Goal: Task Accomplishment & Management: Use online tool/utility

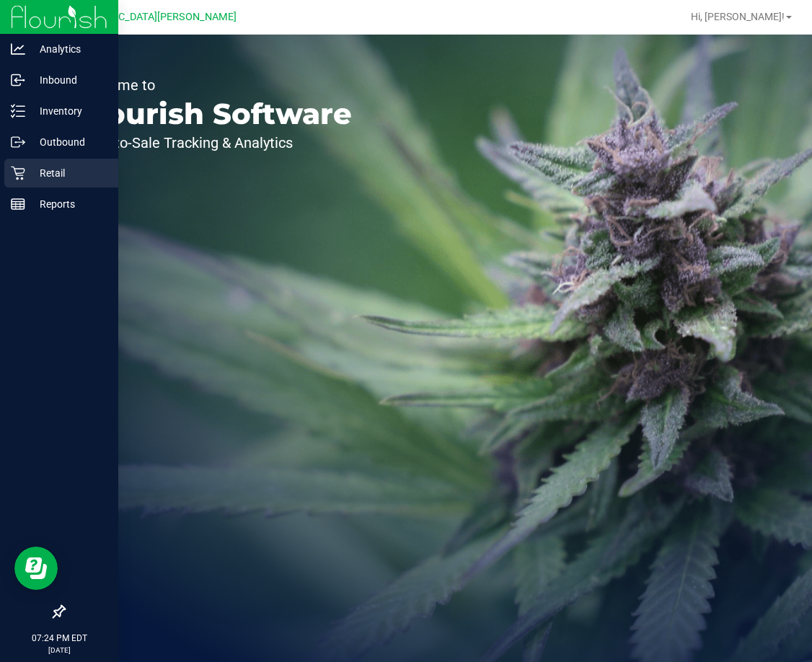
click at [65, 164] on p "Retail" at bounding box center [68, 172] width 87 height 17
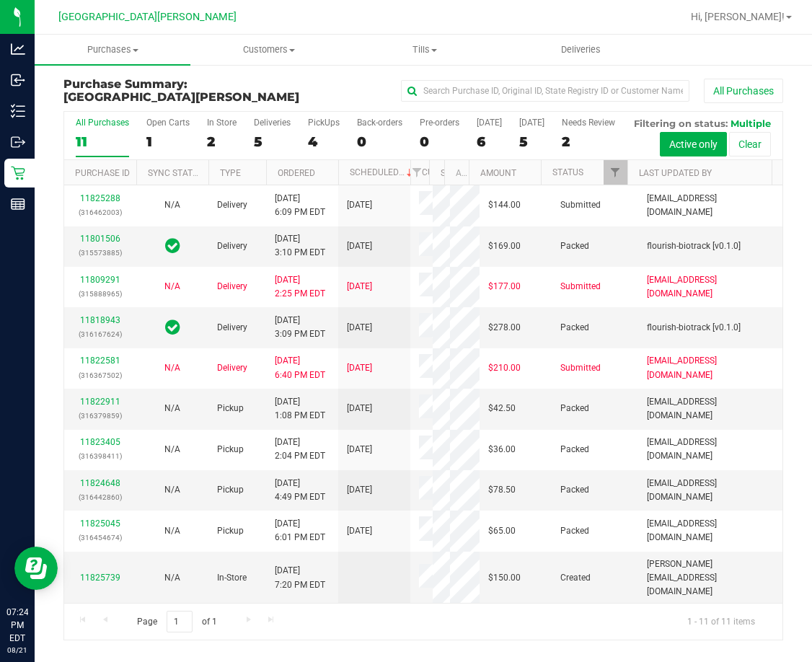
click at [218, 123] on div "In Store" at bounding box center [222, 123] width 30 height 10
click at [0, 0] on input "In Store 2" at bounding box center [0, 0] width 0 height 0
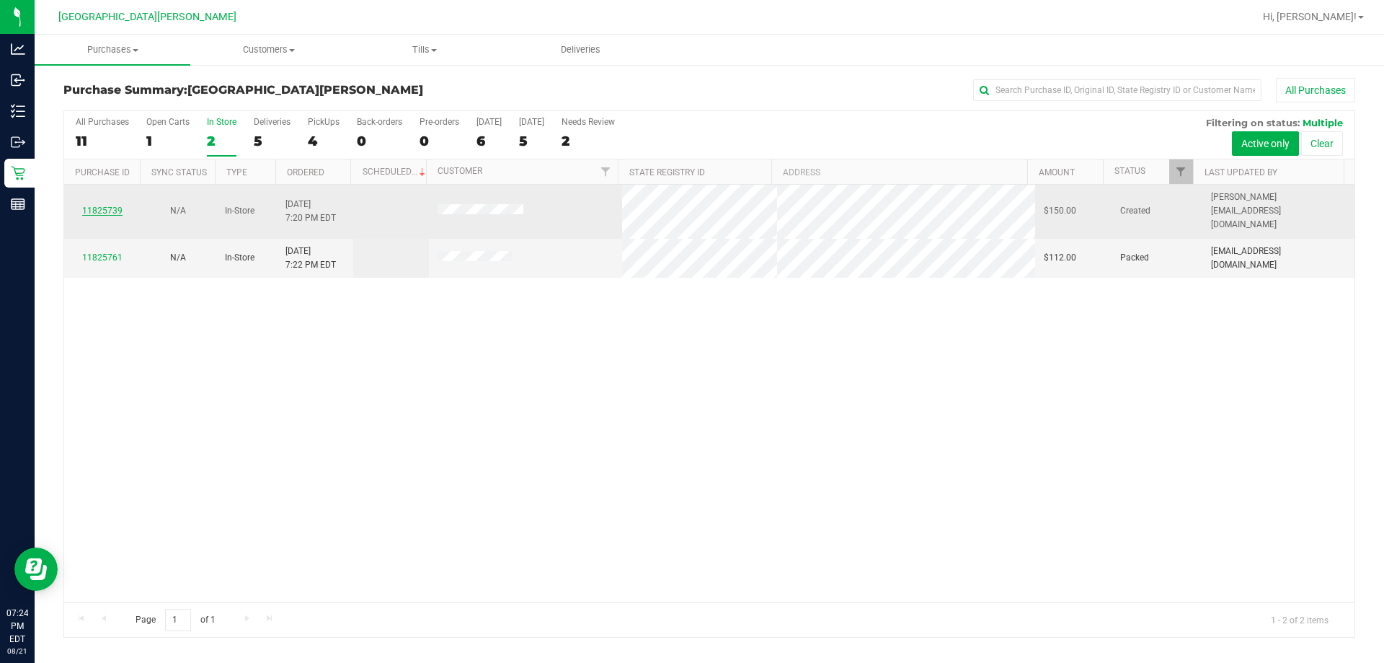
click at [92, 205] on link "11825739" at bounding box center [102, 210] width 40 height 10
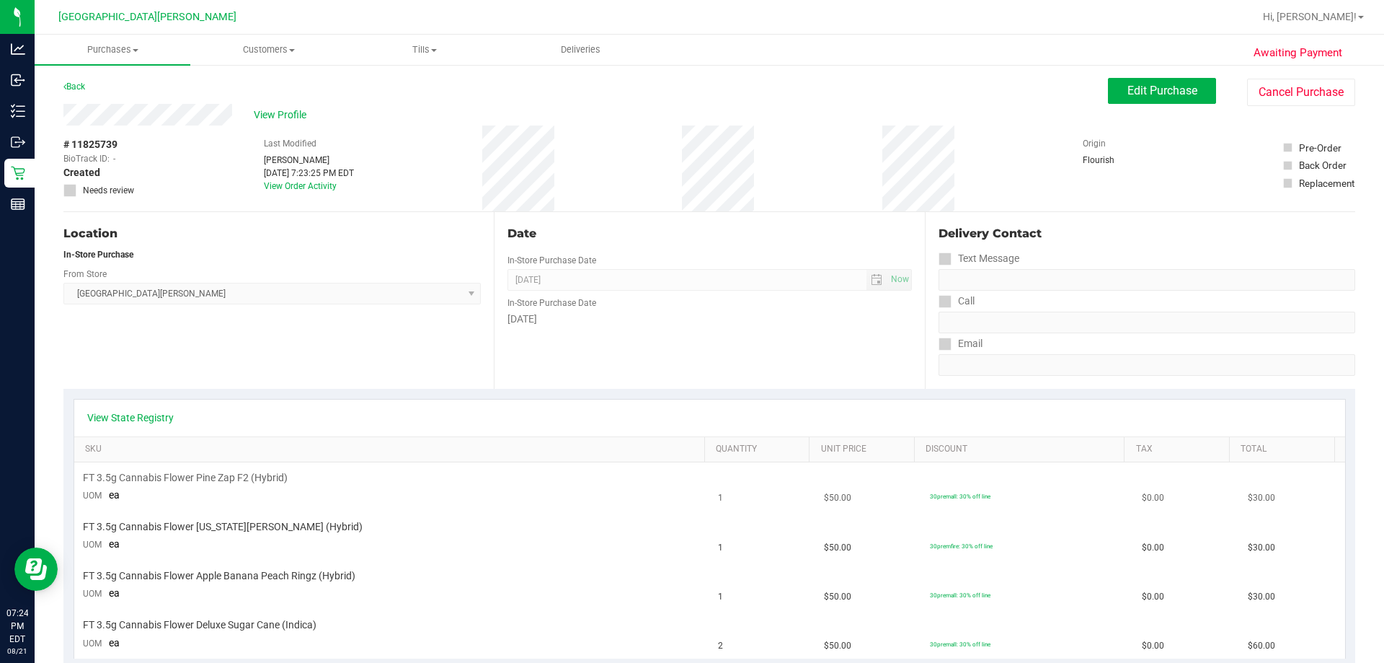
scroll to position [72, 0]
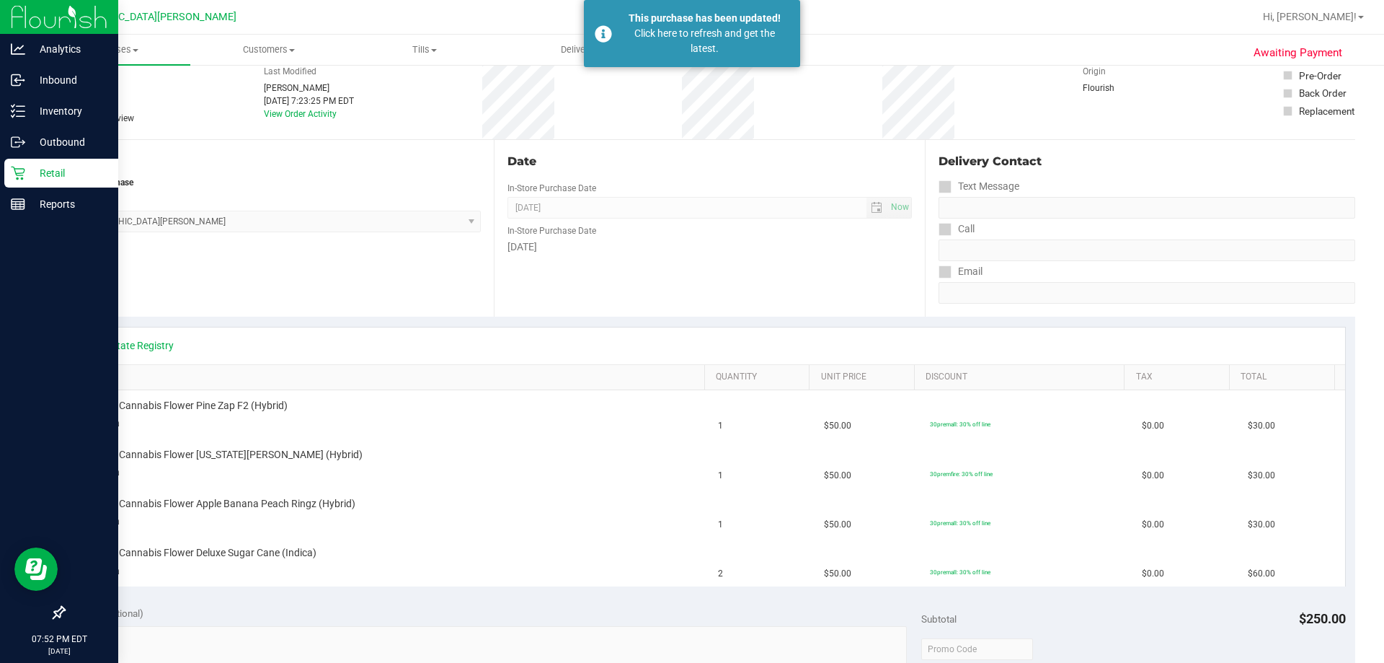
click at [57, 173] on p "Retail" at bounding box center [68, 172] width 87 height 17
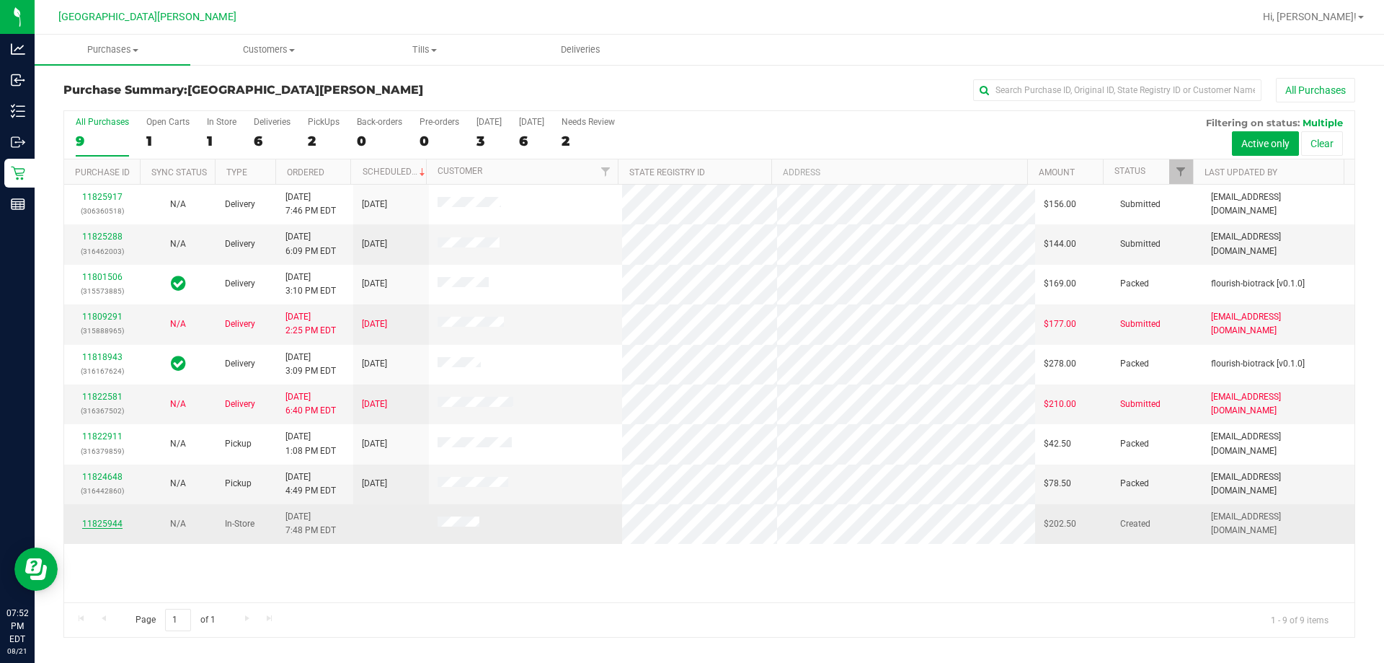
click at [96, 520] on link "11825944" at bounding box center [102, 523] width 40 height 10
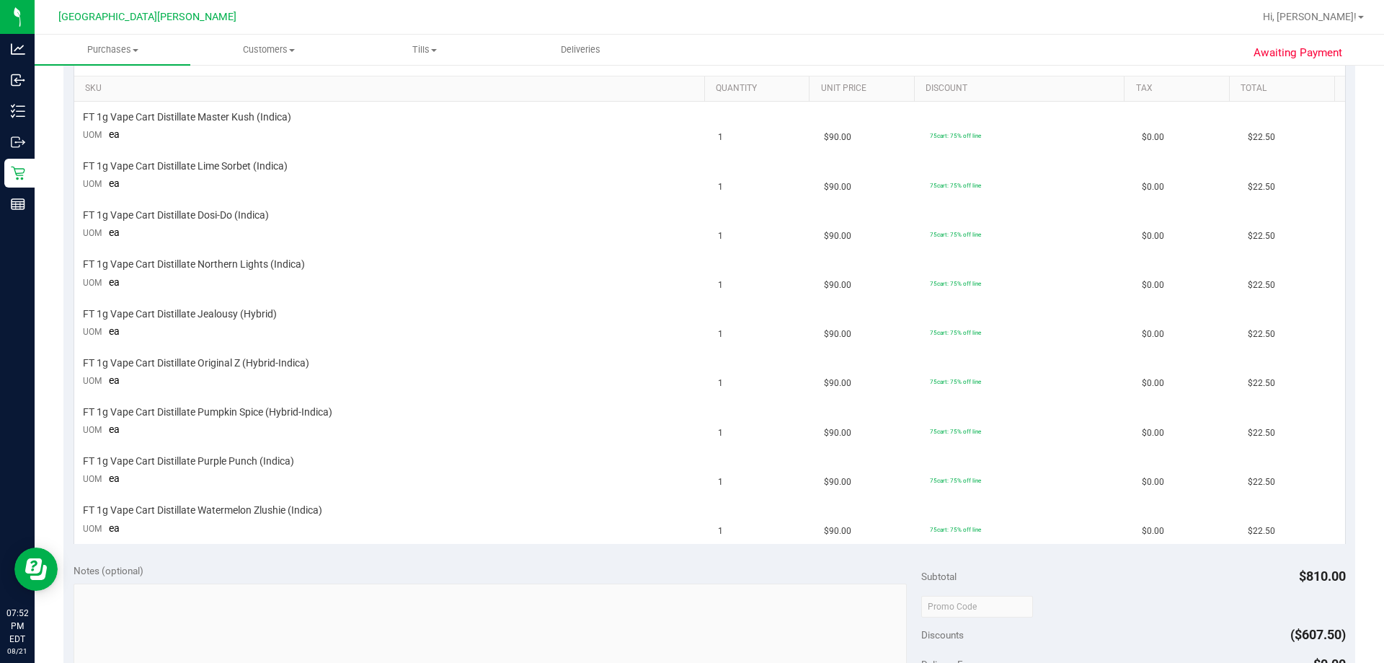
scroll to position [649, 0]
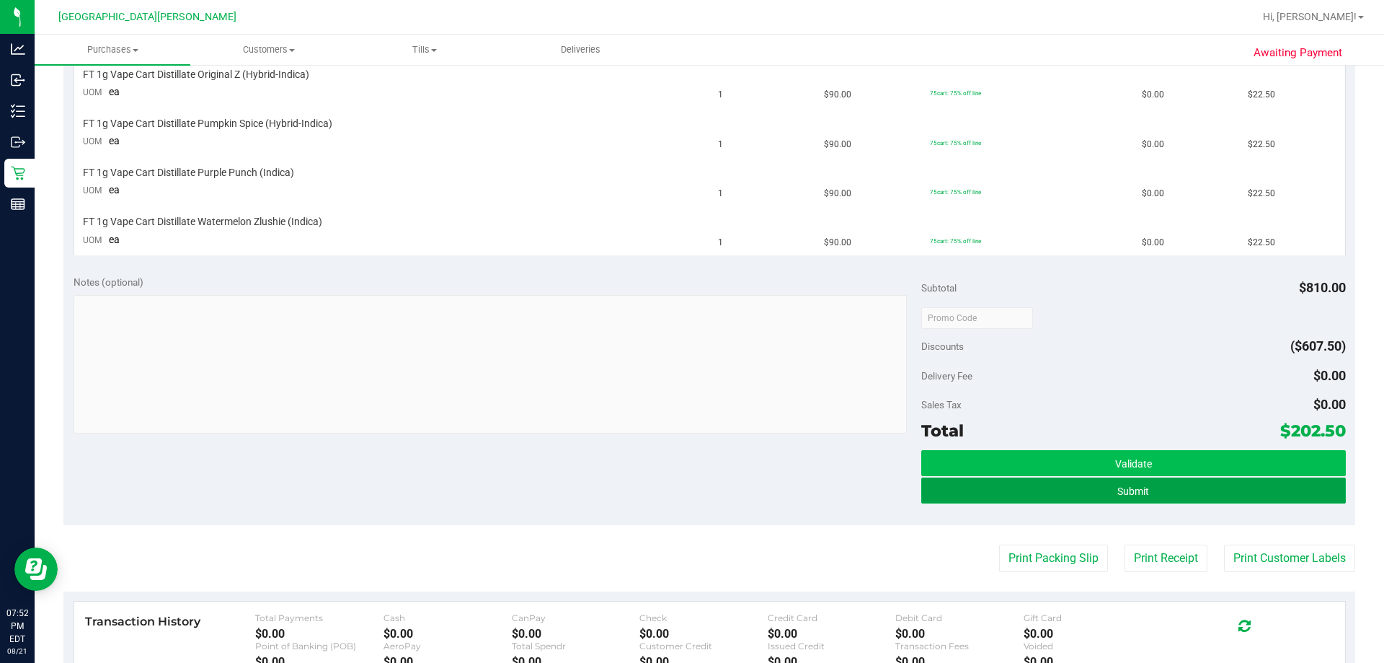
click at [811, 491] on button "Submit" at bounding box center [1133, 490] width 424 height 26
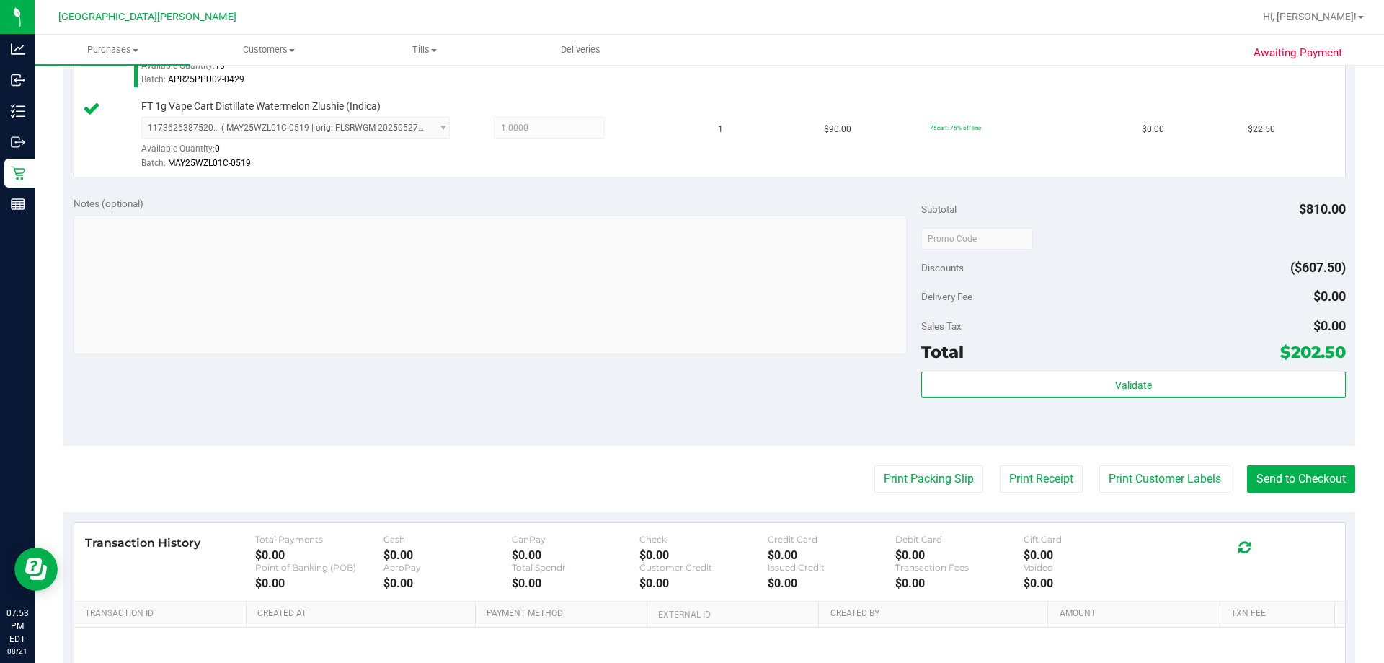
scroll to position [1110, 0]
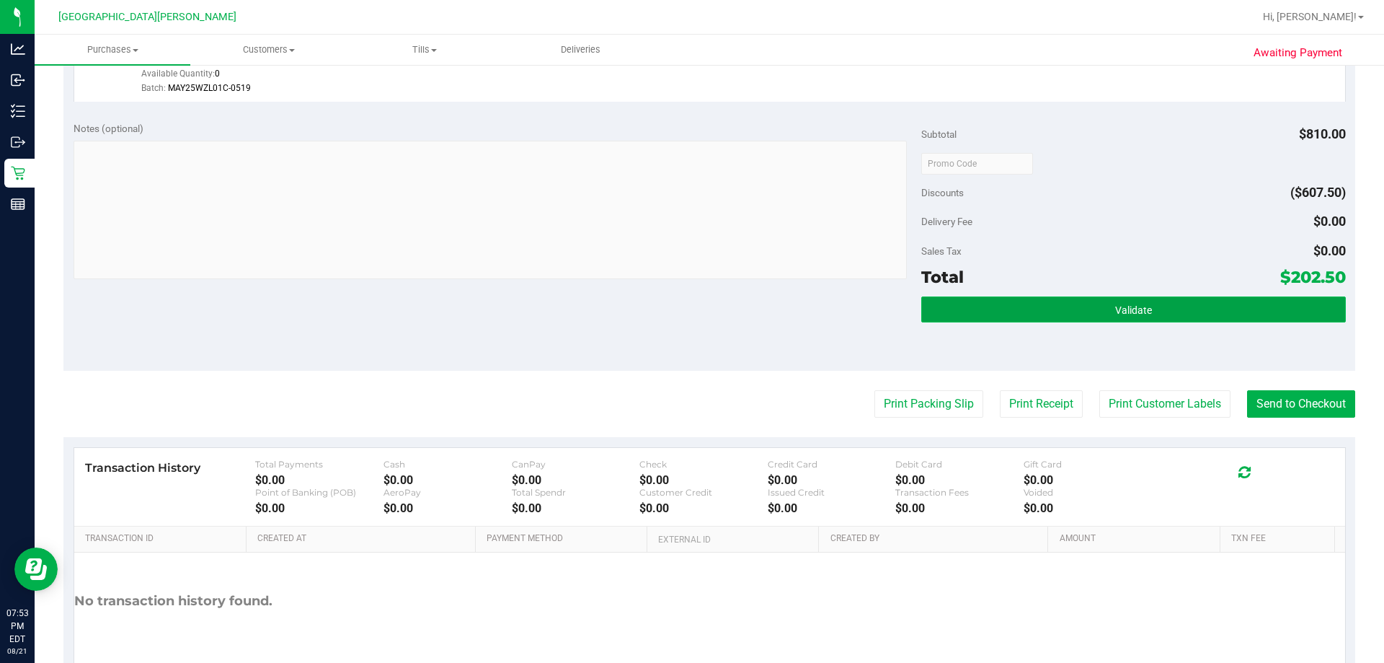
click at [811, 319] on button "Validate" at bounding box center [1133, 309] width 424 height 26
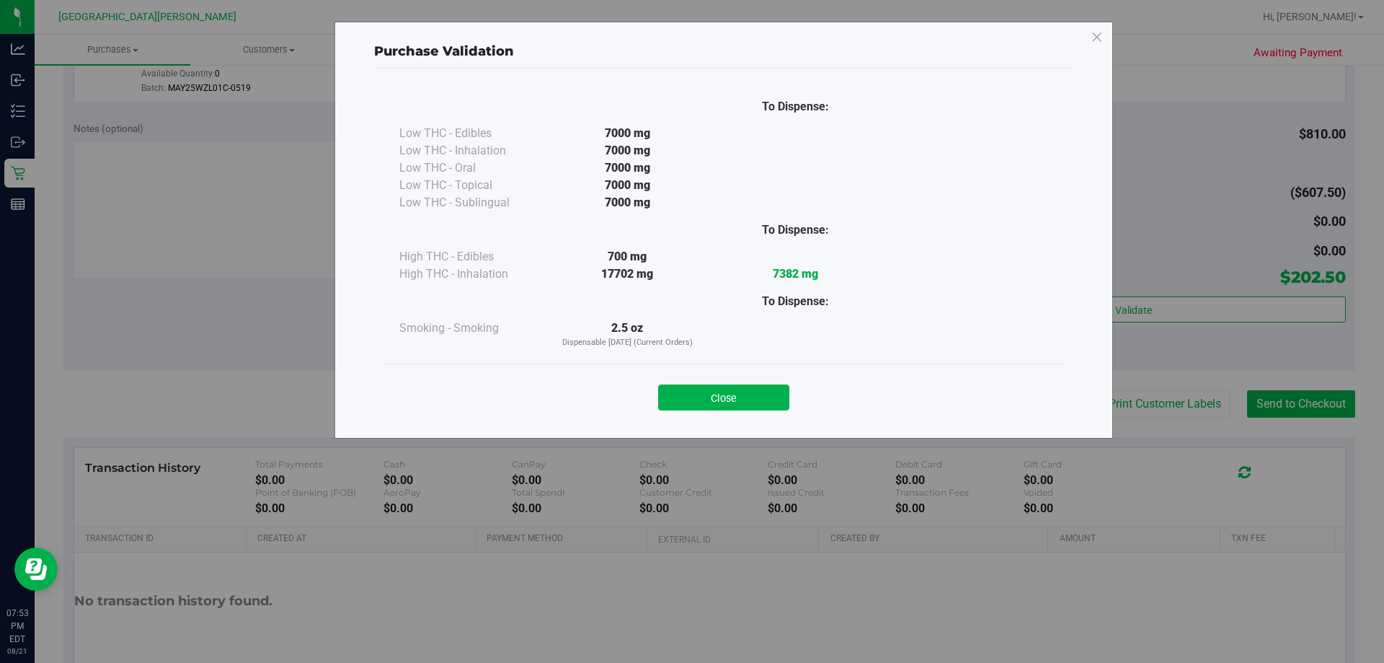
click at [760, 389] on button "Close" at bounding box center [723, 397] width 131 height 26
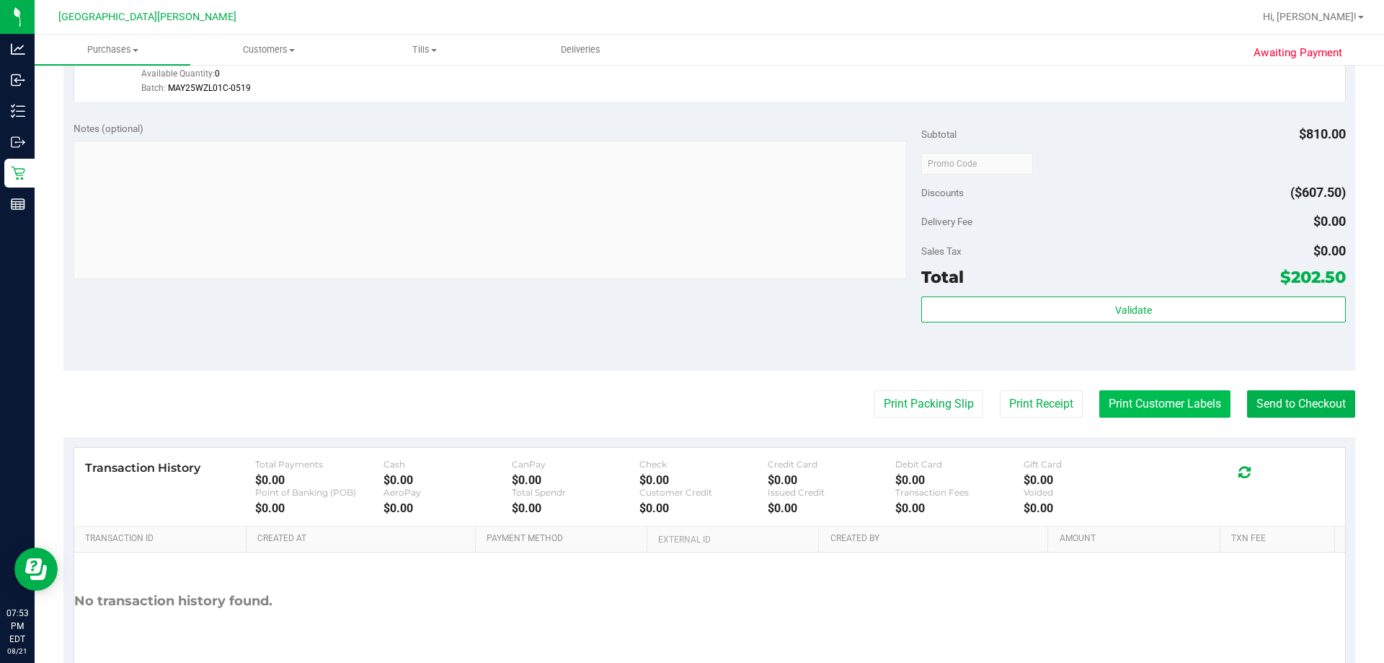
click at [811, 416] on button "Print Customer Labels" at bounding box center [1164, 403] width 131 height 27
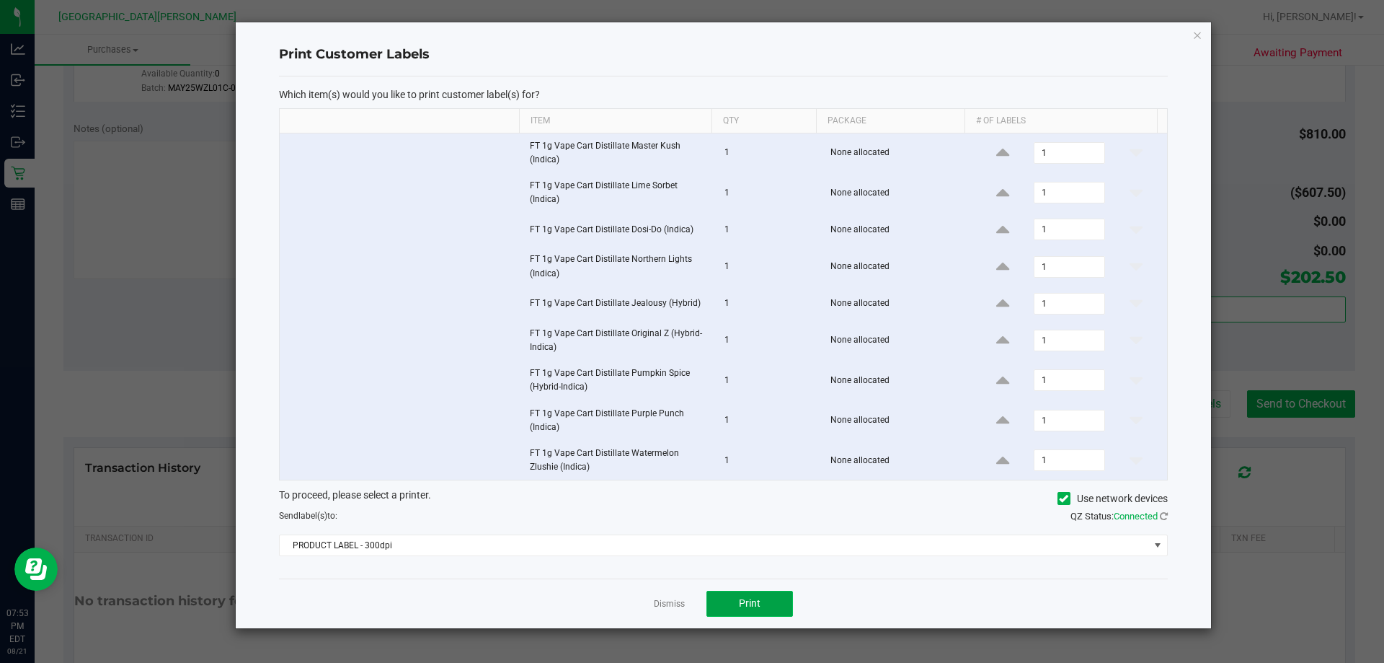
click at [779, 598] on button "Print" at bounding box center [750, 603] width 87 height 26
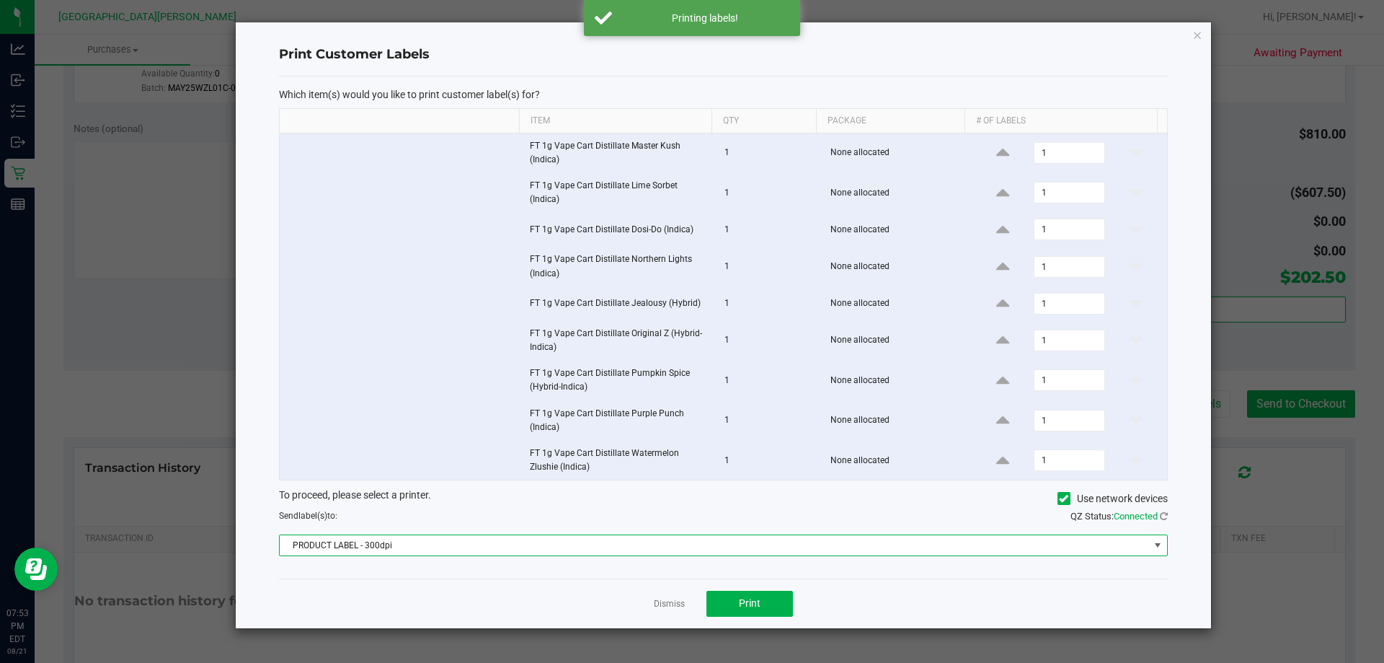
click at [660, 542] on span "PRODUCT LABEL - 300dpi" at bounding box center [714, 545] width 869 height 20
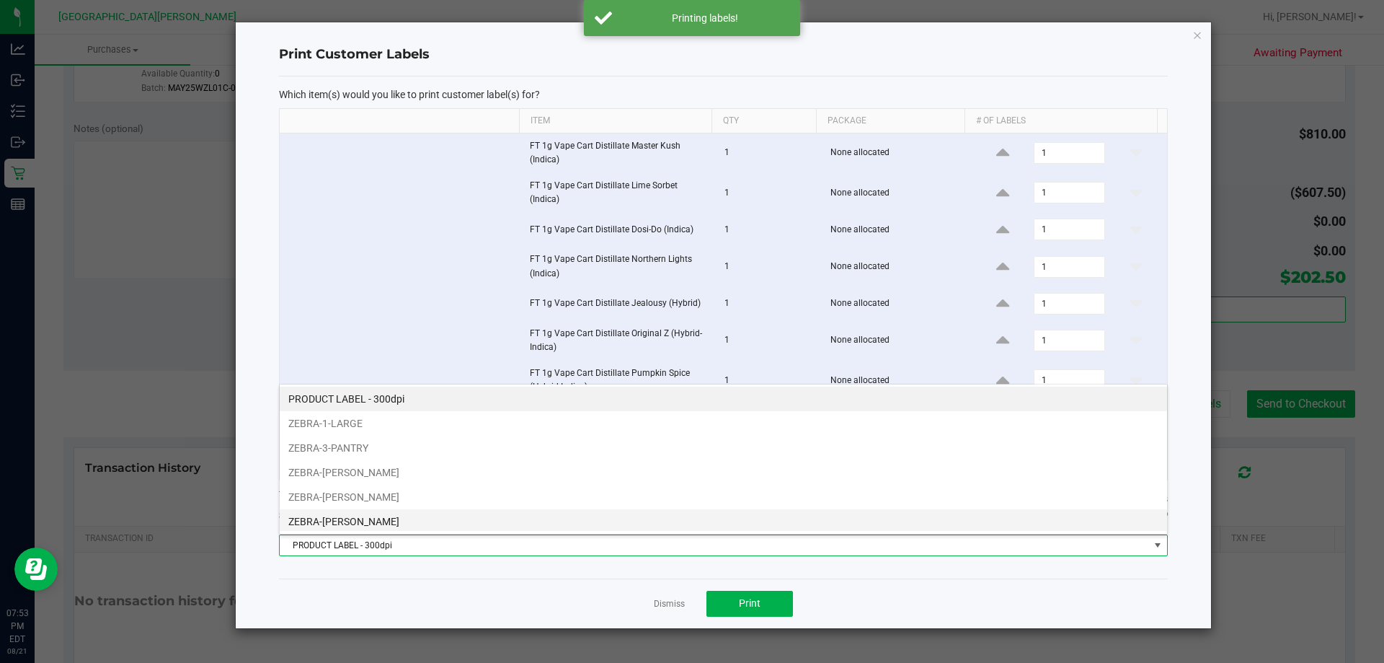
scroll to position [22, 888]
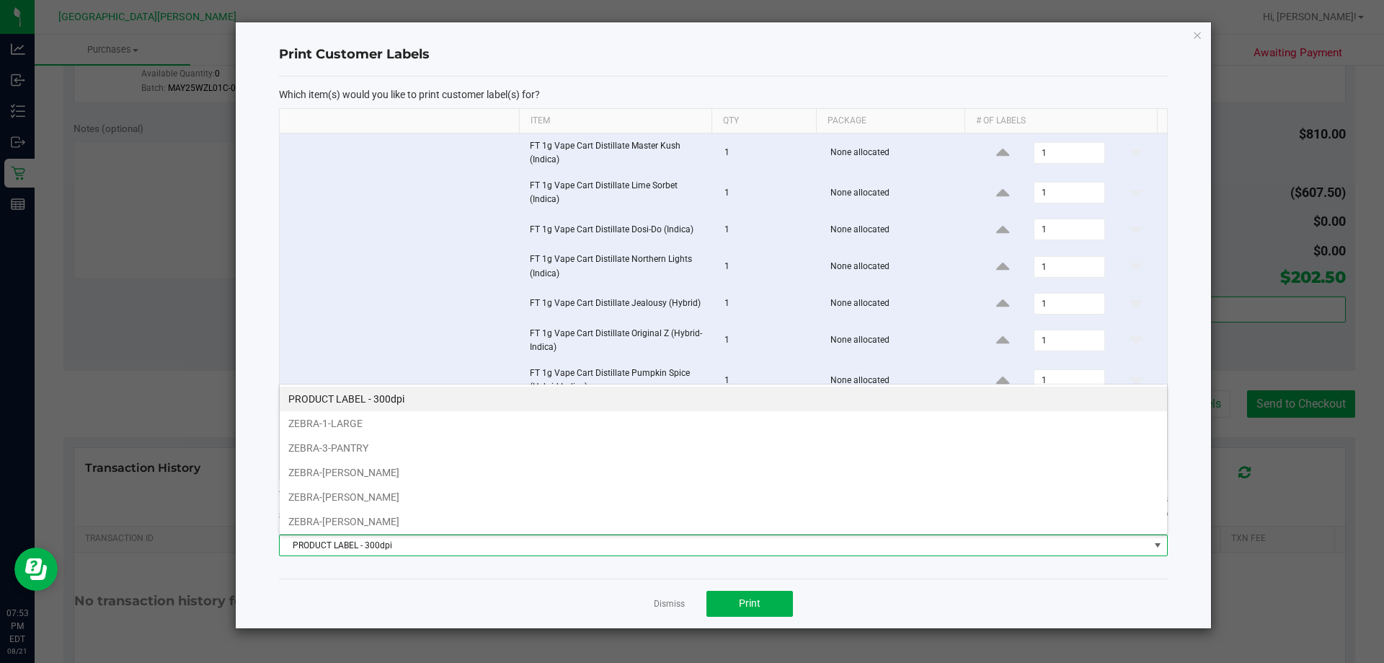
click at [339, 416] on li "ZEBRA-1-LARGE" at bounding box center [723, 423] width 887 height 25
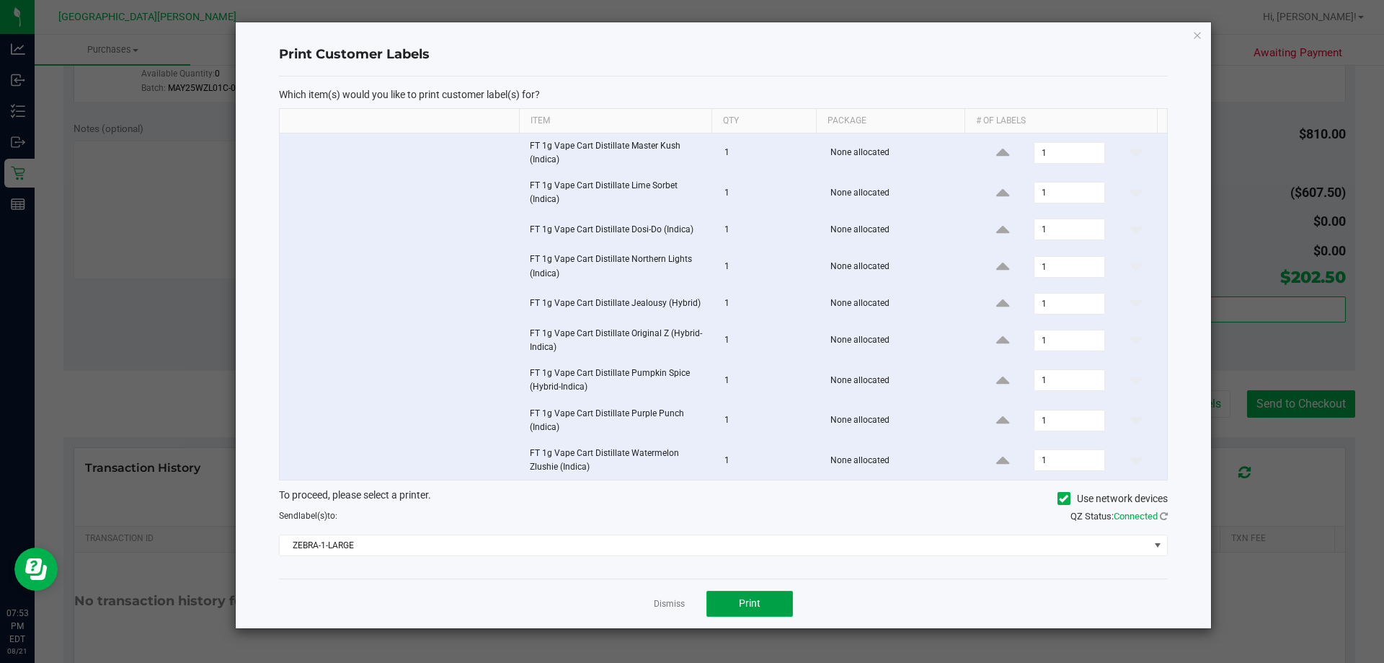
click at [775, 608] on button "Print" at bounding box center [750, 603] width 87 height 26
click at [676, 608] on link "Dismiss" at bounding box center [669, 604] width 31 height 12
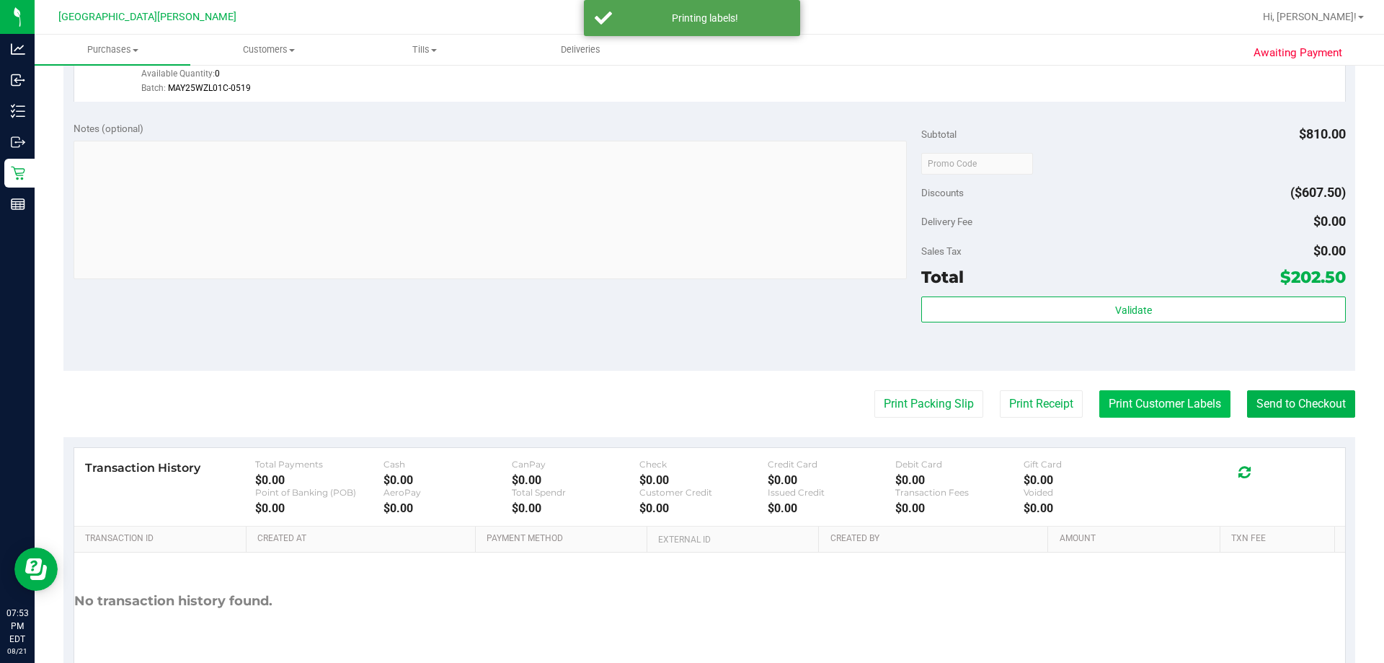
click at [811, 402] on button "Print Customer Labels" at bounding box center [1164, 403] width 131 height 27
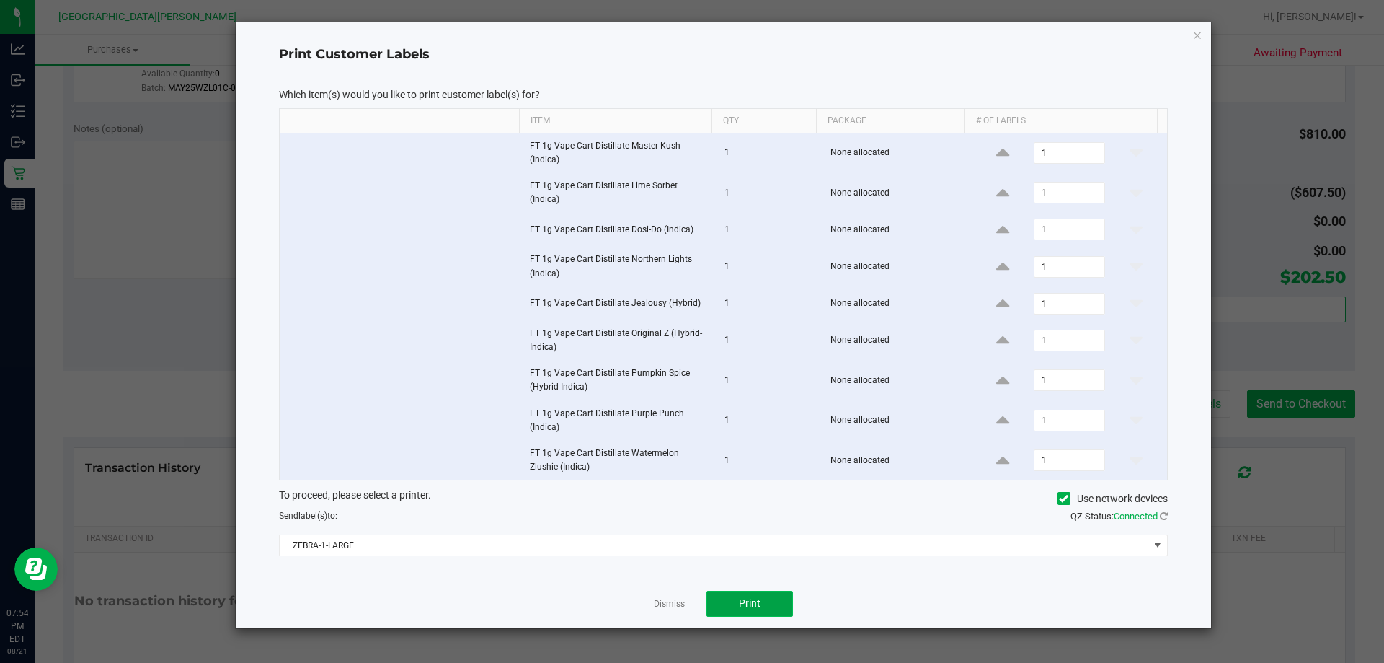
click at [774, 606] on button "Print" at bounding box center [750, 603] width 87 height 26
click at [671, 598] on link "Dismiss" at bounding box center [669, 604] width 31 height 12
